Goal: Information Seeking & Learning: Learn about a topic

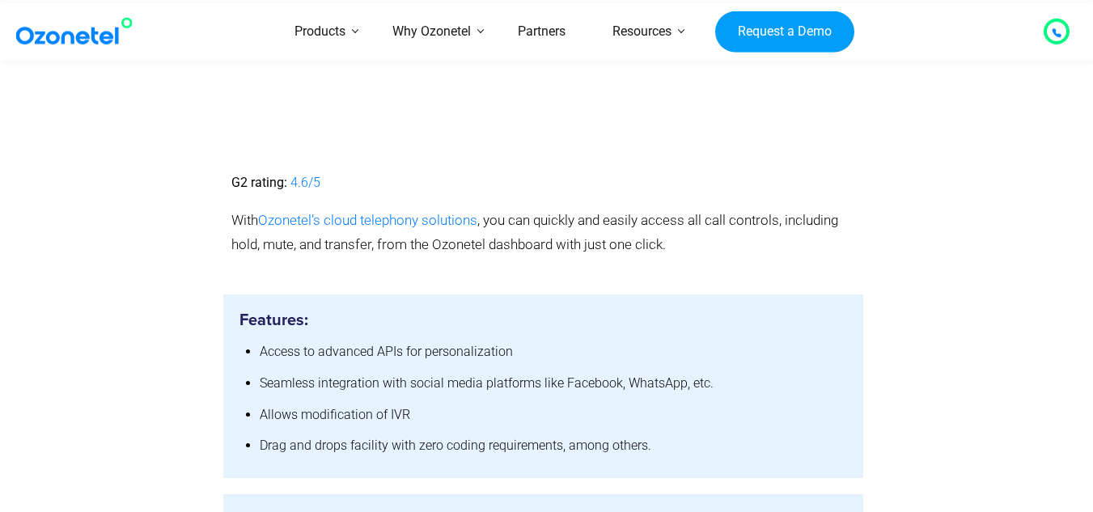
scroll to position [4128, 0]
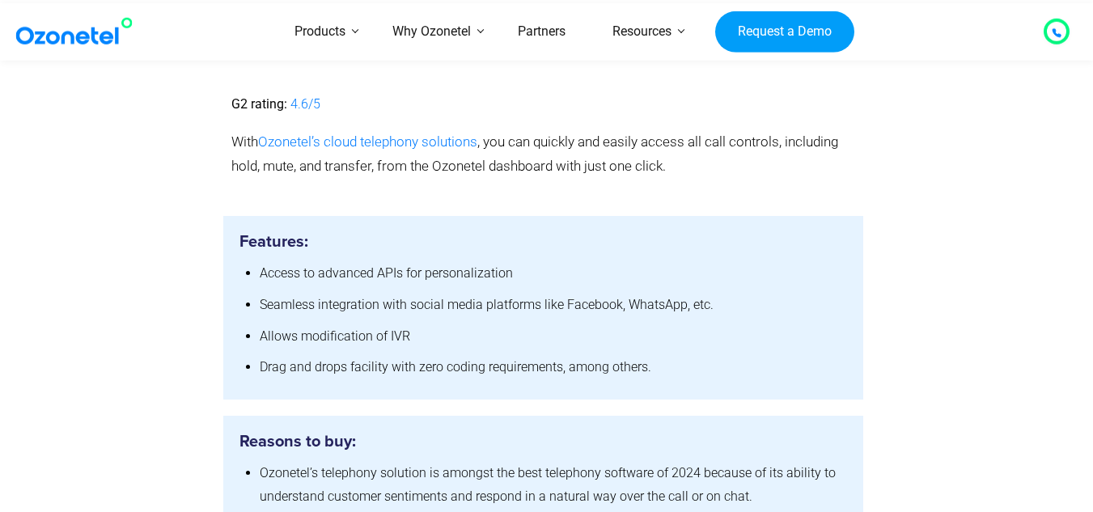
click at [473, 432] on h5 "Reasons to buy:" at bounding box center [544, 441] width 609 height 19
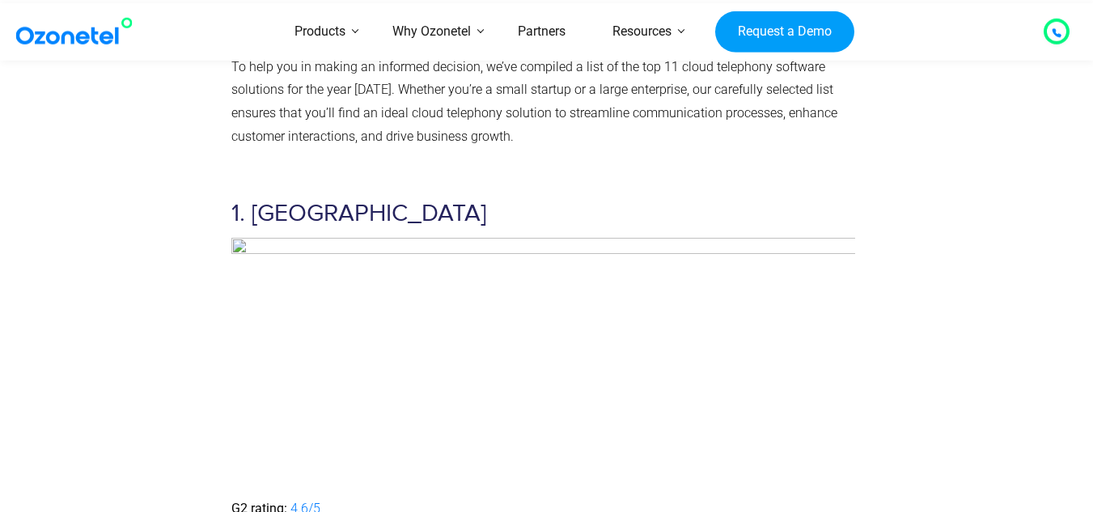
scroll to position [4047, 0]
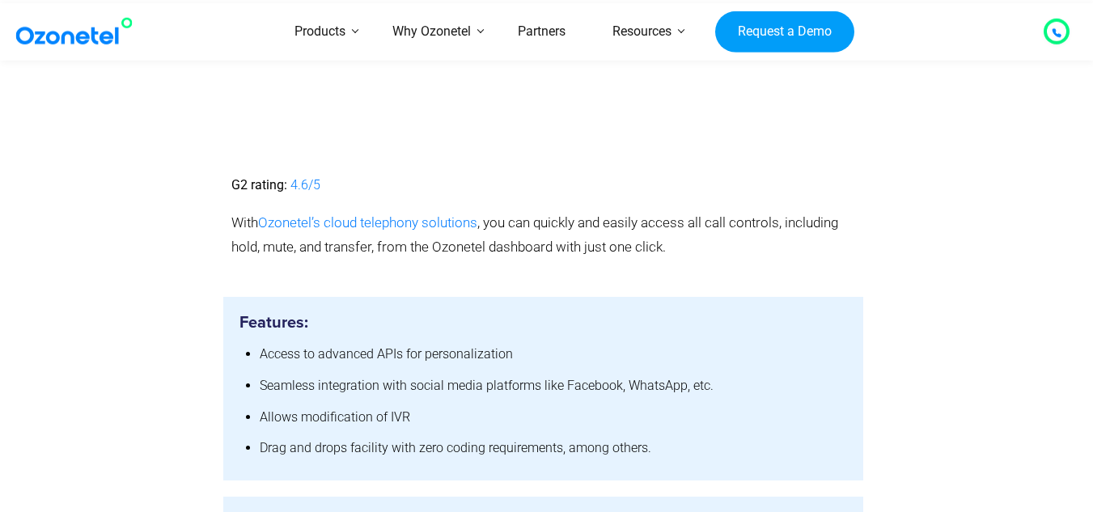
click at [22, 153] on section "1. Ozonetel G2 rating: 4.6/5 With Ozonetel’s cloud telephony solutions , you ca…" at bounding box center [546, 63] width 1093 height 435
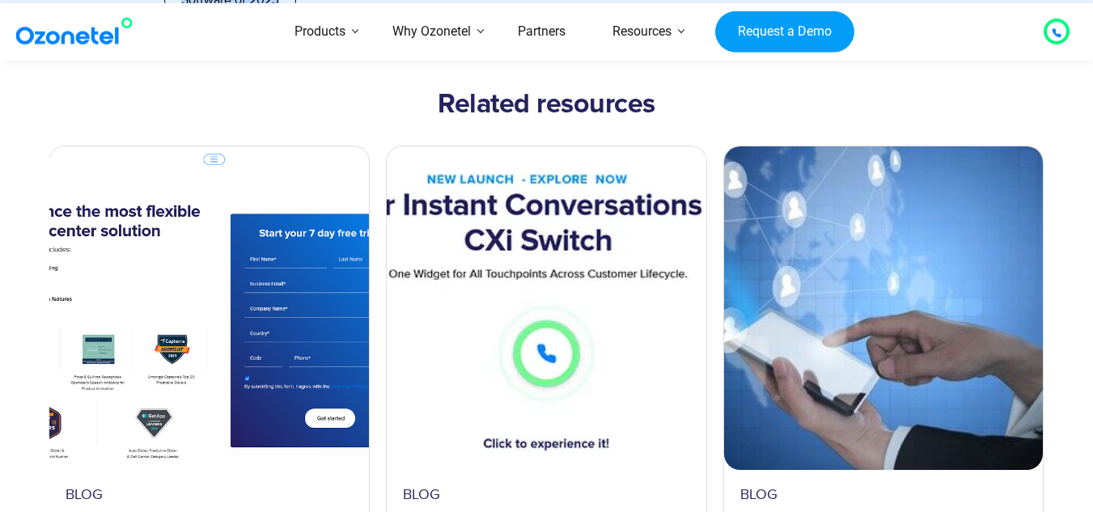
scroll to position [16820, 0]
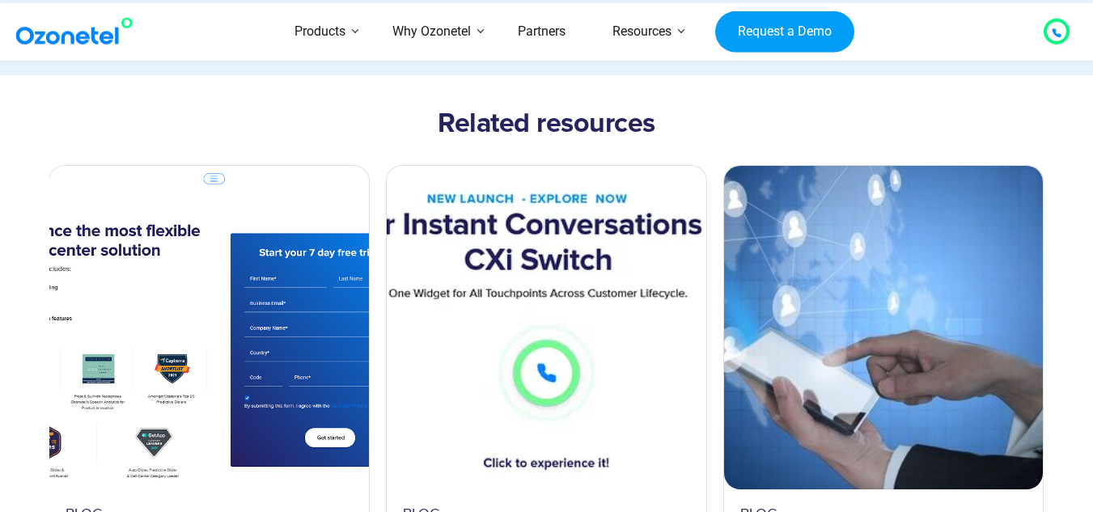
drag, startPoint x: 42, startPoint y: 168, endPoint x: 219, endPoint y: 96, distance: 191.3
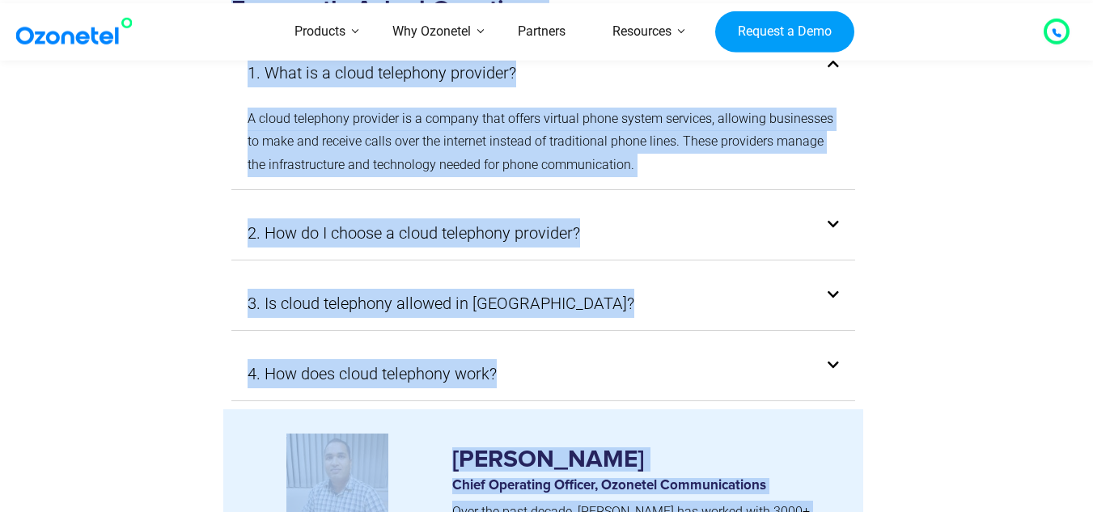
scroll to position [16011, 0]
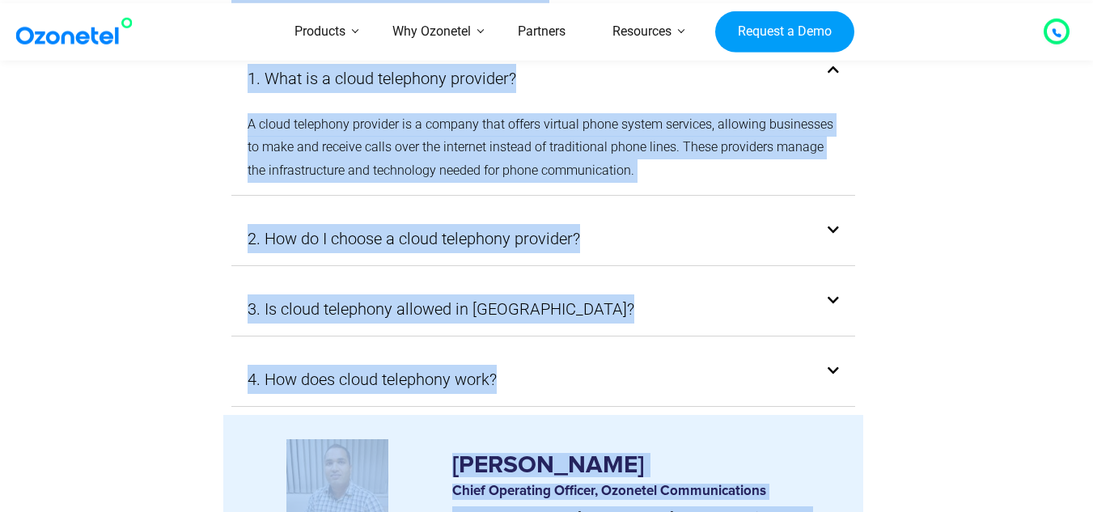
copy div "26 Lore Ipsum Dolorsita Consectet adi Elitsedd ei Tempo Incididun Utlaboree Dol…"
click at [0, 248] on section "Frequently Asked Questions 1. What is a cloud telephony provider? A cloud telep…" at bounding box center [546, 194] width 1093 height 444
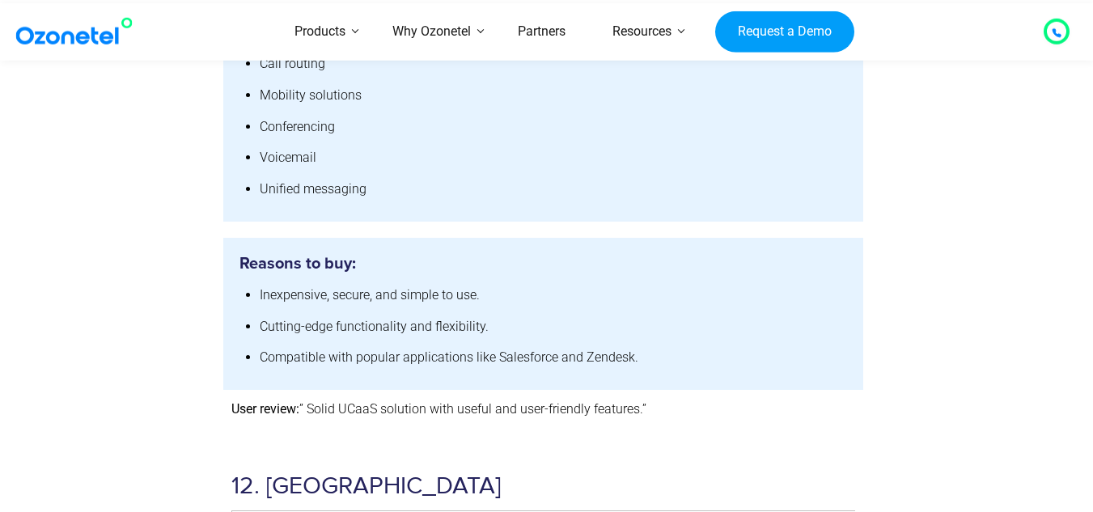
scroll to position [13259, 0]
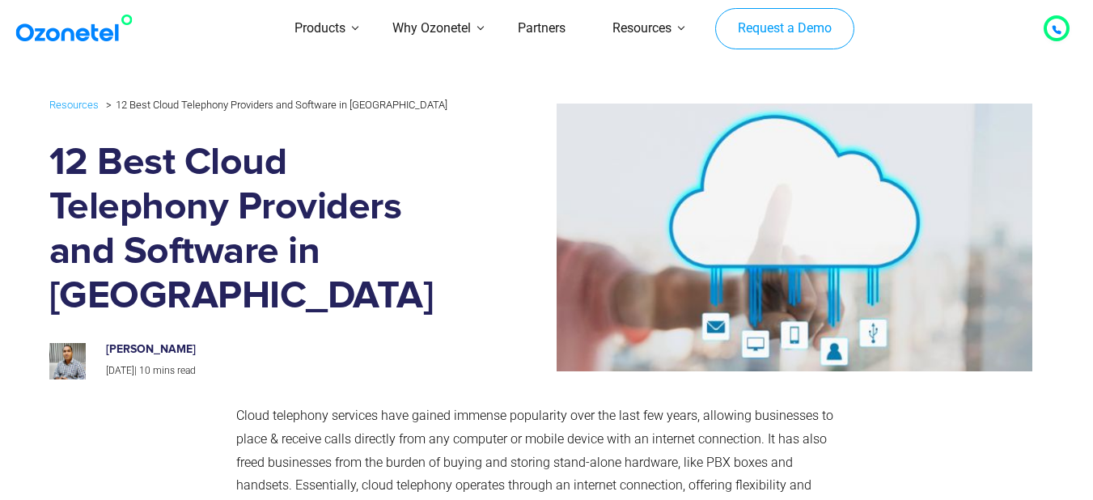
scroll to position [37, 0]
